Goal: Information Seeking & Learning: Learn about a topic

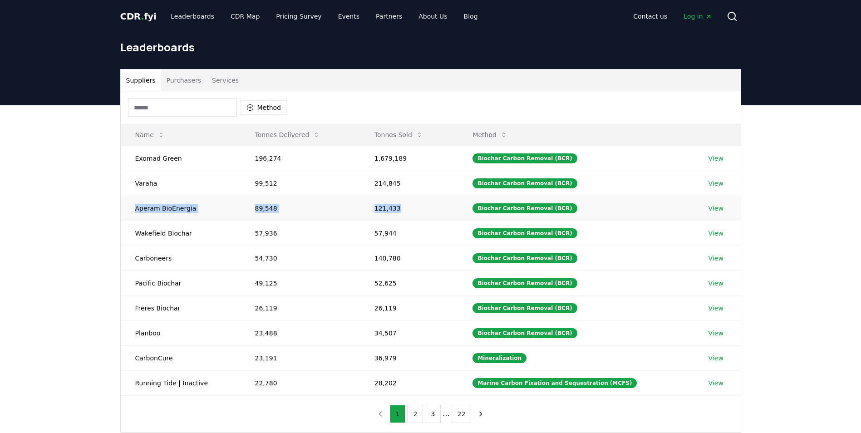
drag, startPoint x: 180, startPoint y: 208, endPoint x: 434, endPoint y: 202, distance: 254.3
click at [434, 202] on tr "Aperam BioEnergia 89,548 121,433 Biochar Carbon Removal (BCR) View" at bounding box center [431, 208] width 620 height 25
click at [719, 208] on link "View" at bounding box center [716, 208] width 15 height 9
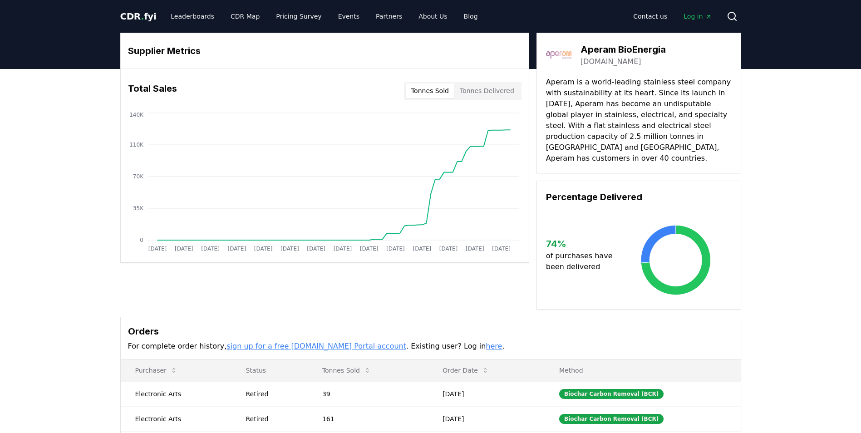
click at [495, 88] on button "Tonnes Delivered" at bounding box center [486, 91] width 65 height 15
click at [443, 86] on button "Tonnes Sold" at bounding box center [430, 91] width 49 height 15
click at [512, 96] on button "Tonnes Delivered" at bounding box center [486, 91] width 65 height 15
